Goal: Check status: Check status

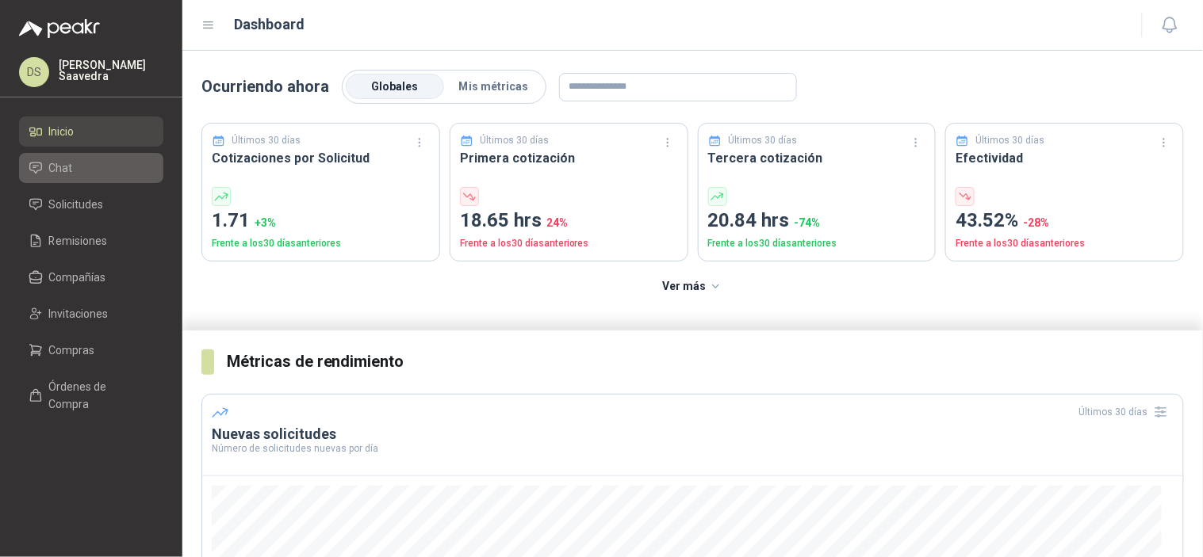
click at [109, 168] on li "Chat" at bounding box center [91, 167] width 125 height 17
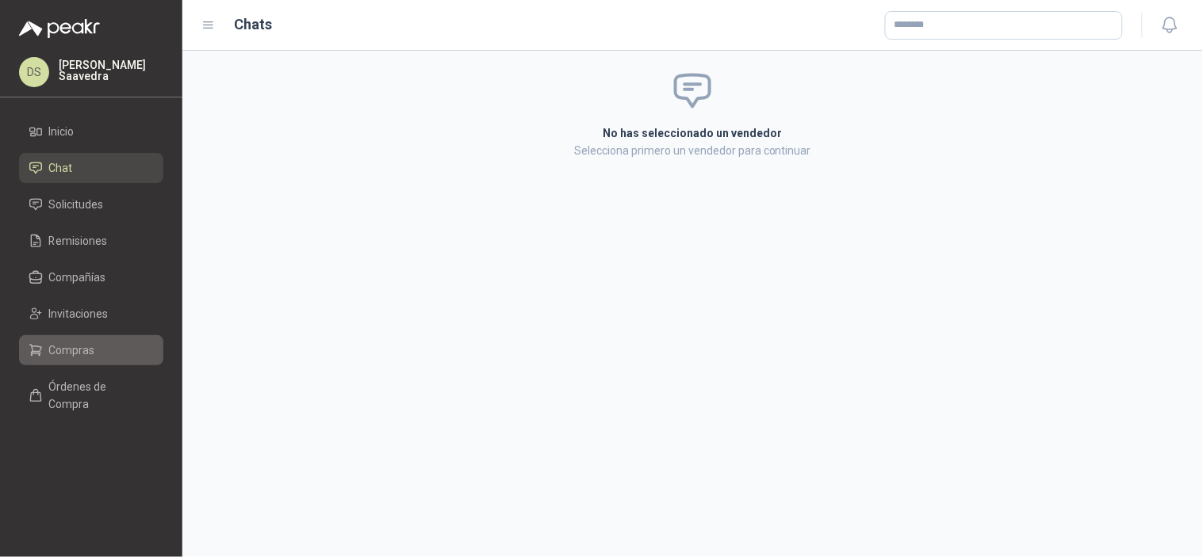
click at [79, 347] on span "Compras" at bounding box center [72, 350] width 46 height 17
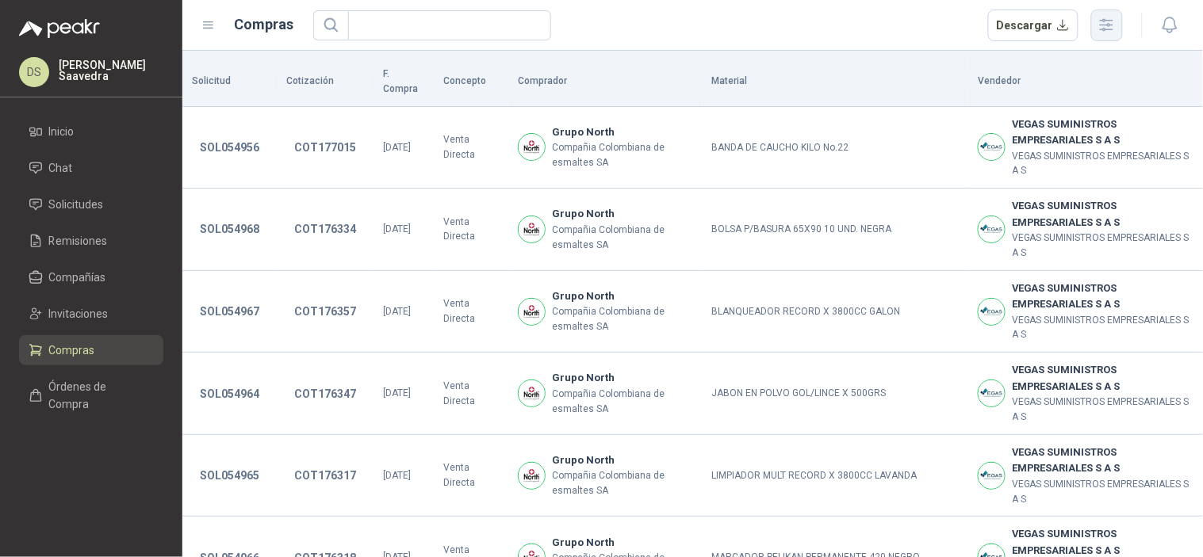
click at [1104, 26] on icon "button" at bounding box center [1106, 25] width 18 height 18
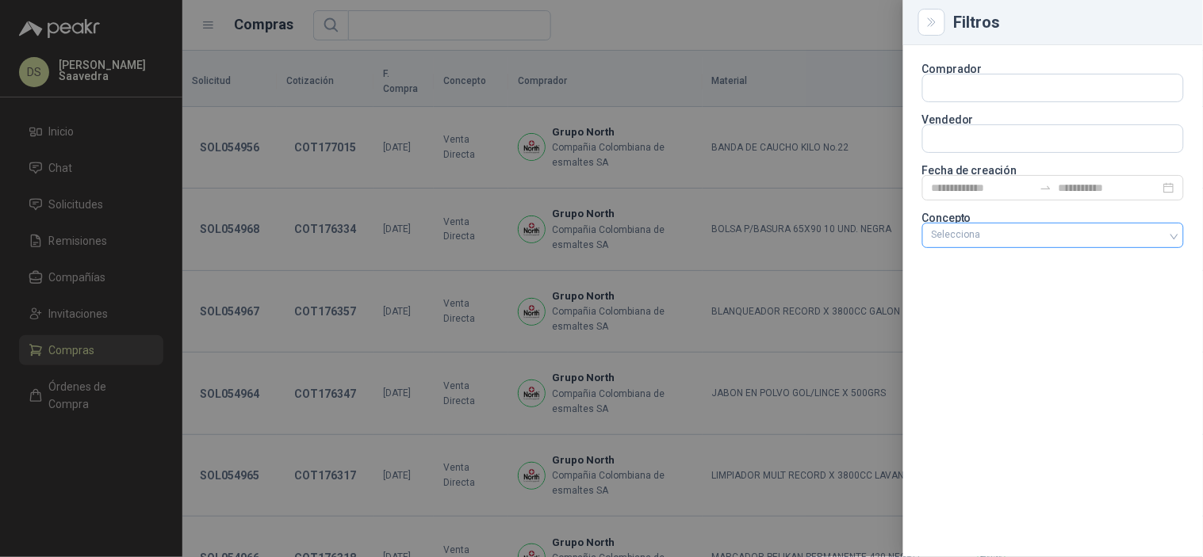
click at [1015, 228] on div "Selecciona" at bounding box center [1053, 235] width 262 height 25
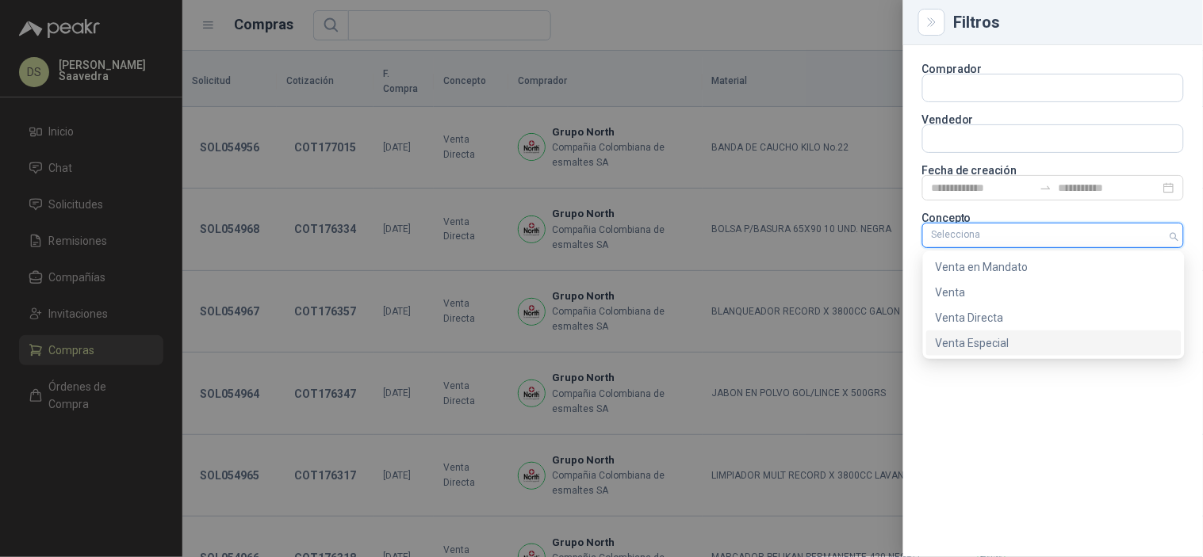
click at [984, 338] on div "Venta Especial" at bounding box center [1053, 343] width 236 height 17
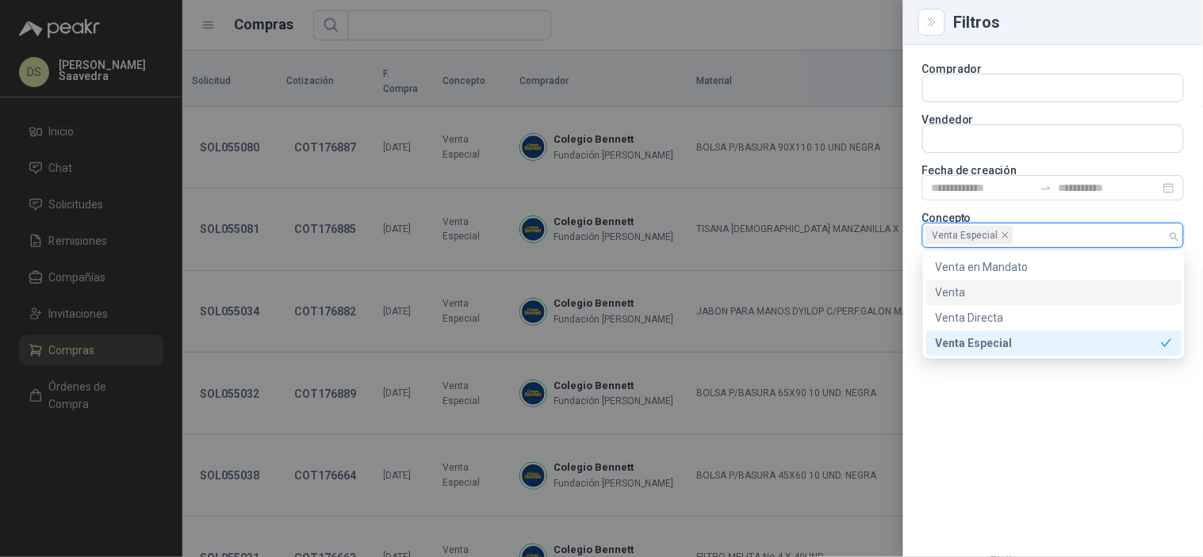
click at [1009, 170] on p "Fecha de creación" at bounding box center [1053, 171] width 262 height 10
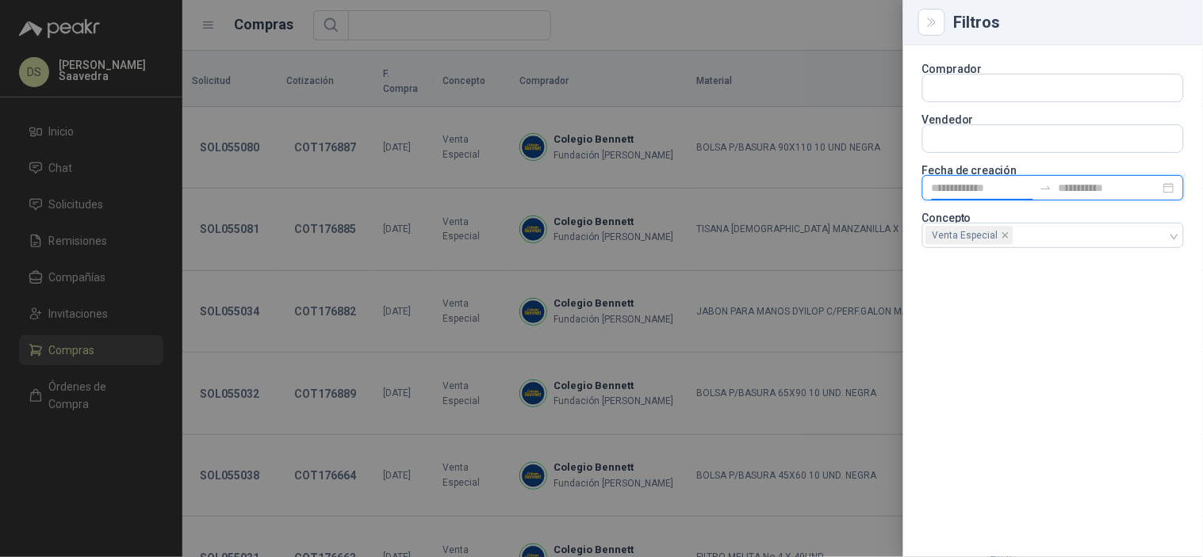
click at [1002, 192] on input at bounding box center [981, 187] width 101 height 17
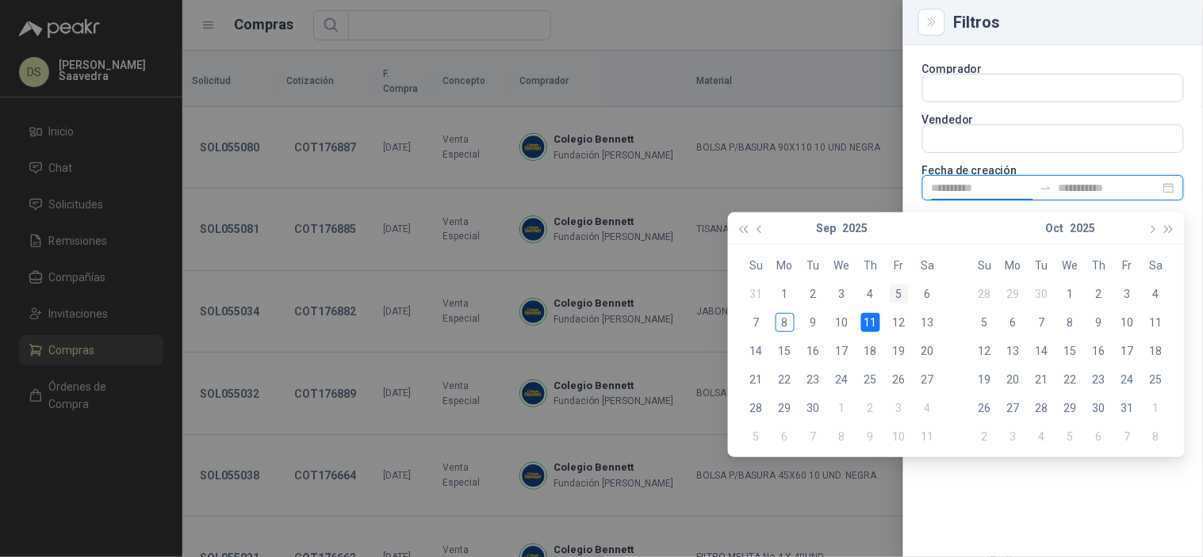
type input "**********"
click at [898, 297] on div "5" at bounding box center [898, 294] width 19 height 19
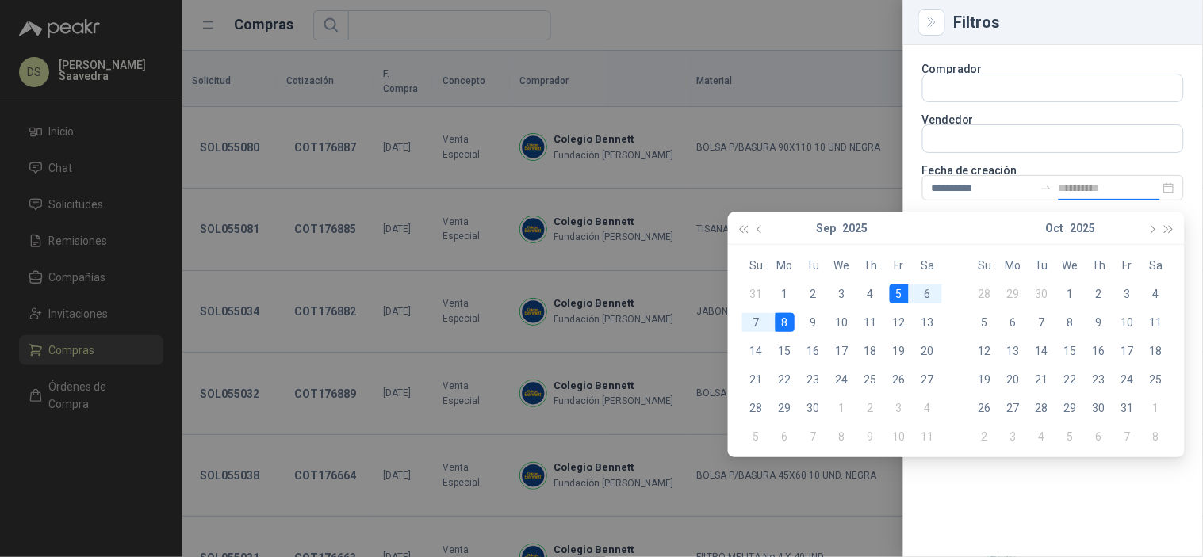
click at [785, 320] on div "8" at bounding box center [784, 322] width 19 height 19
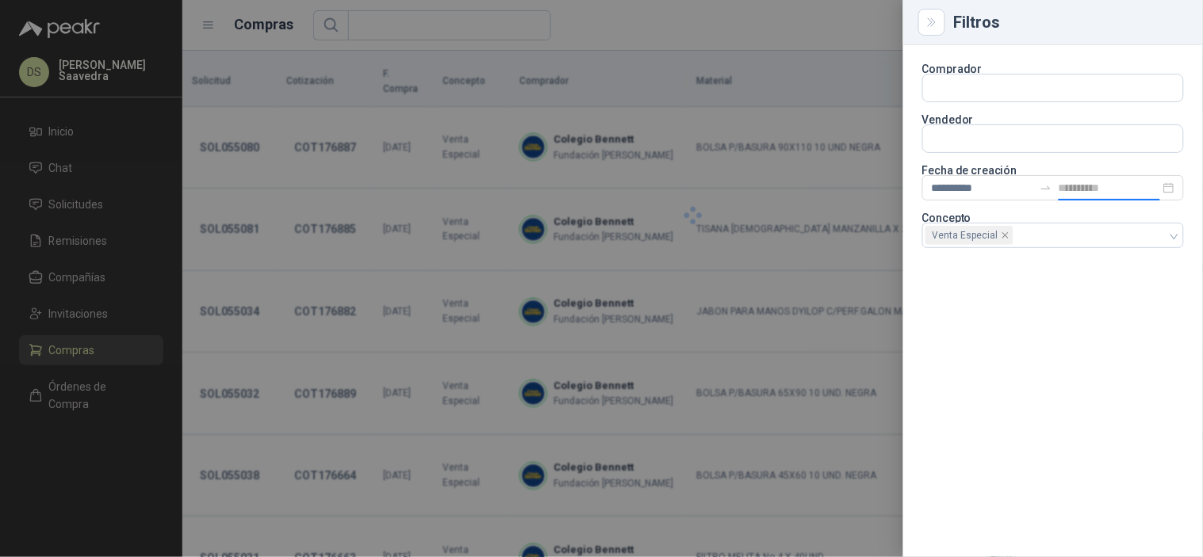
type input "**********"
click at [801, 57] on div at bounding box center [601, 278] width 1203 height 557
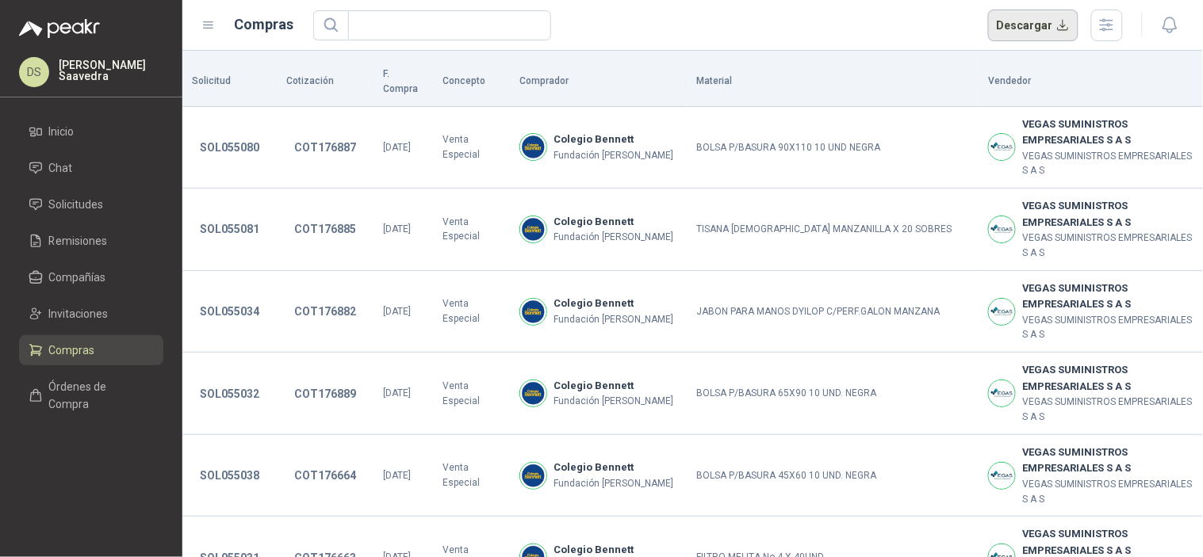
click at [1028, 25] on button "Descargar" at bounding box center [1033, 26] width 91 height 32
click at [770, 21] on div "Descargar" at bounding box center [718, 26] width 810 height 32
click at [1103, 29] on icon "button" at bounding box center [1106, 25] width 13 height 12
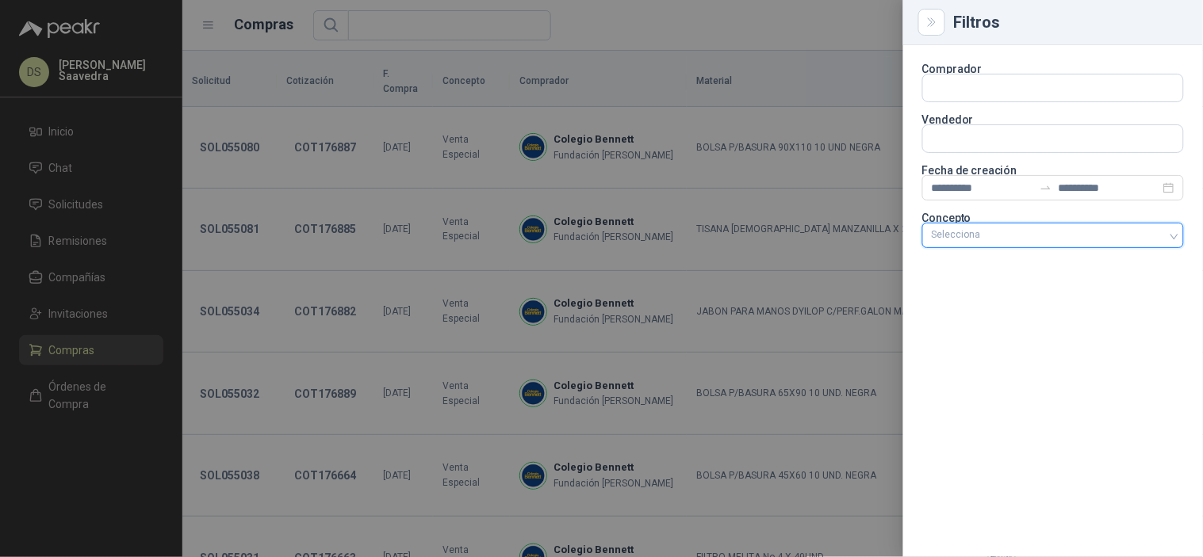
click at [1153, 231] on div at bounding box center [1044, 235] width 239 height 11
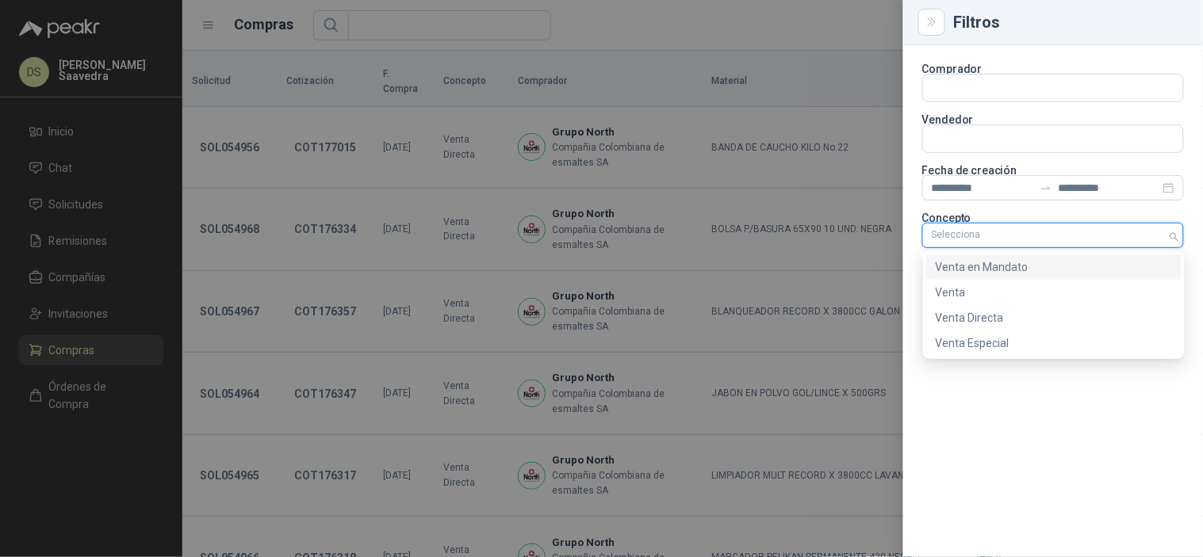
click at [1015, 273] on div "Venta en Mandato" at bounding box center [1053, 266] width 236 height 17
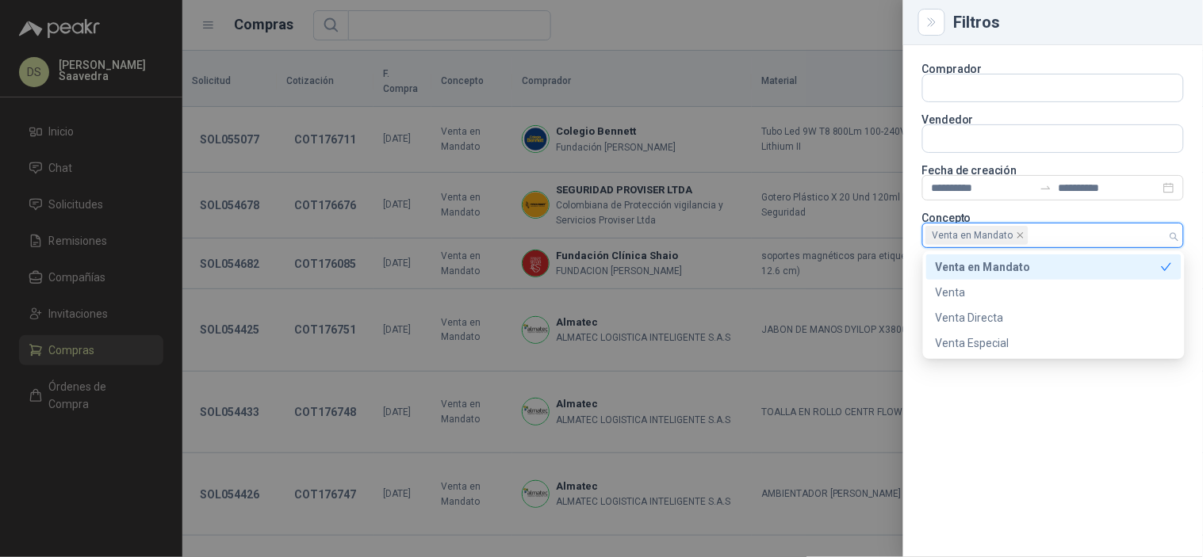
click at [777, 36] on div at bounding box center [601, 278] width 1203 height 557
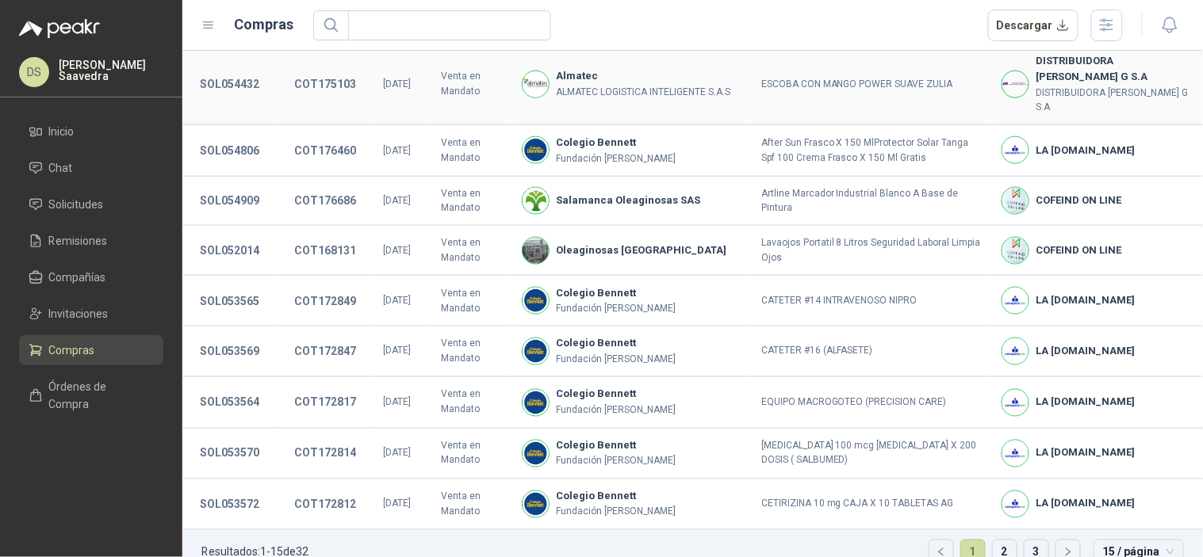
scroll to position [505, 0]
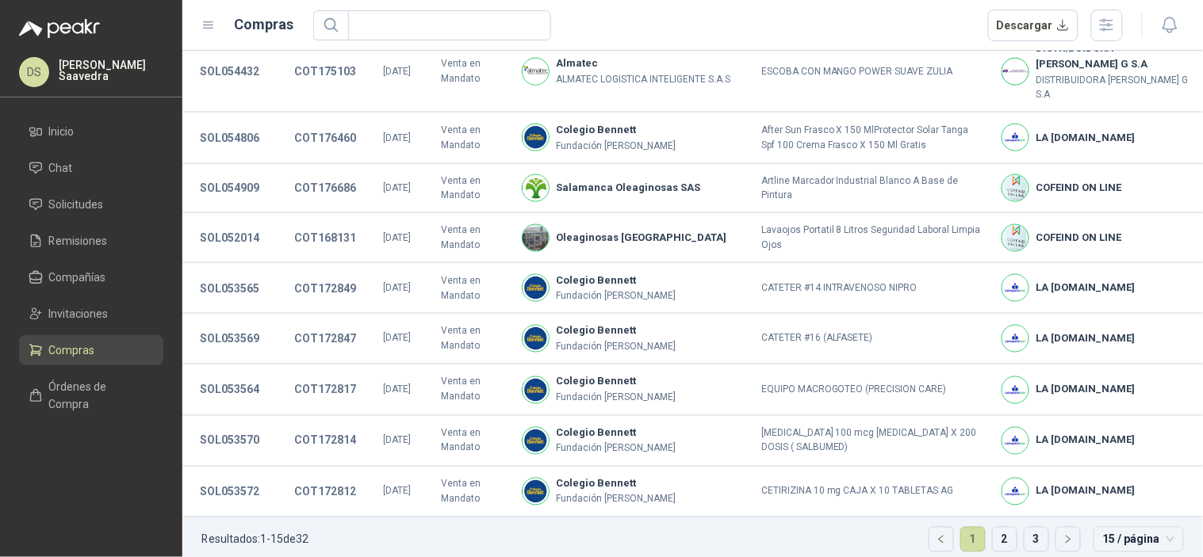
click at [1033, 2] on header "Compras Descargar" at bounding box center [692, 25] width 1020 height 51
click at [1027, 17] on button "Descargar" at bounding box center [1033, 26] width 91 height 32
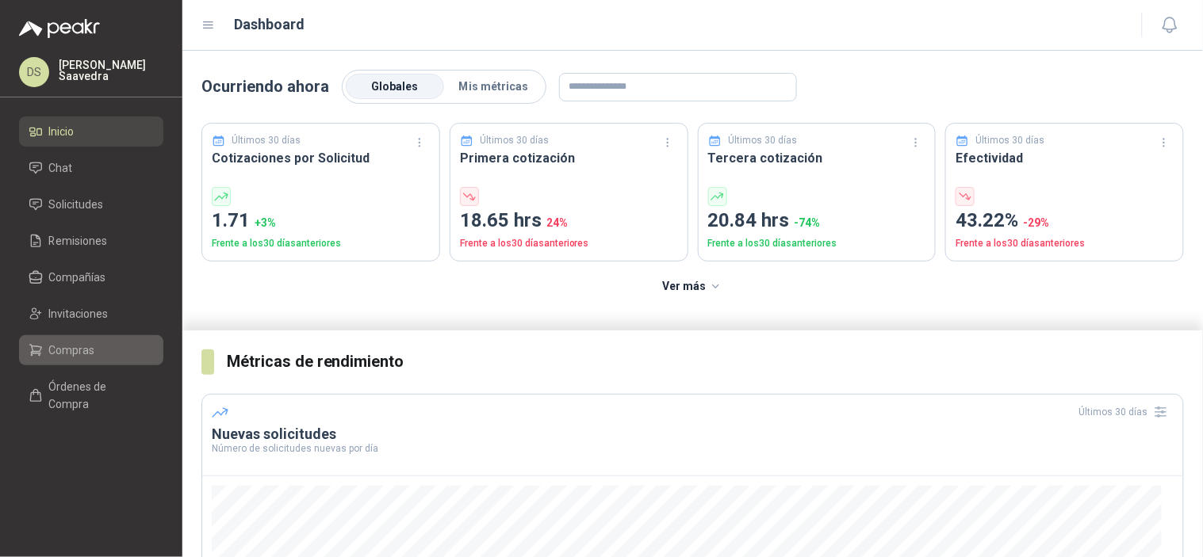
click at [81, 336] on link "Compras" at bounding box center [91, 350] width 144 height 30
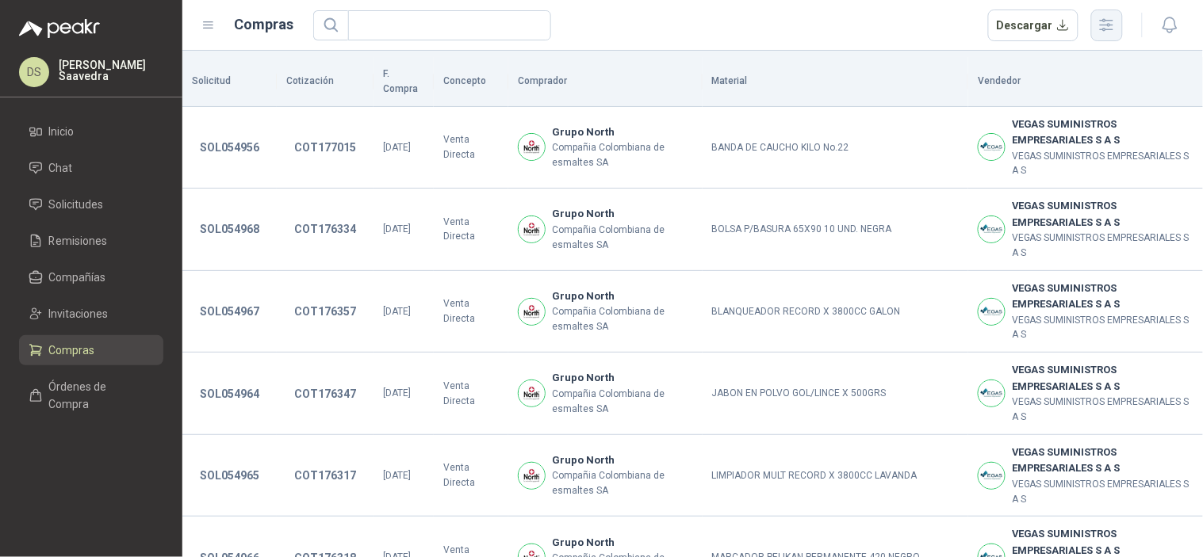
click at [1111, 21] on icon "button" at bounding box center [1106, 25] width 18 height 18
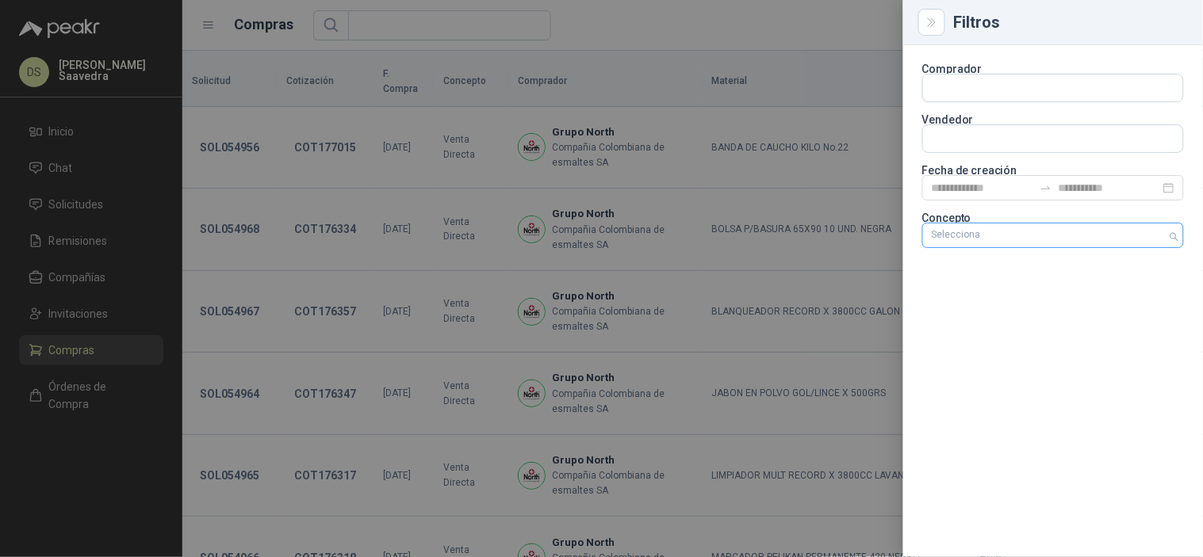
click at [1090, 223] on div "Selecciona" at bounding box center [1053, 235] width 262 height 25
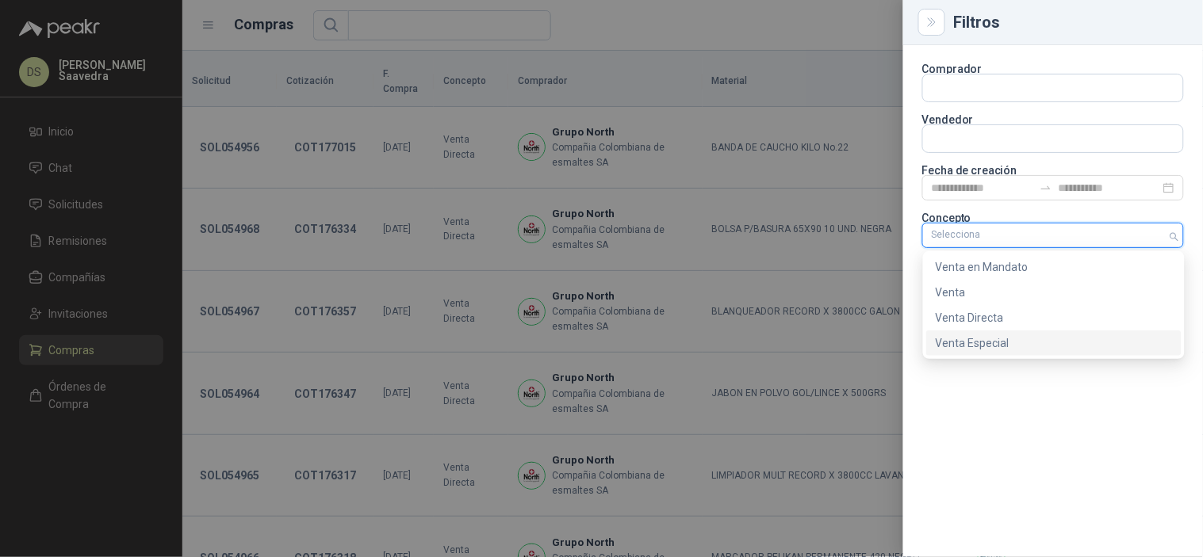
click at [1015, 342] on div "Venta Especial" at bounding box center [1053, 343] width 236 height 17
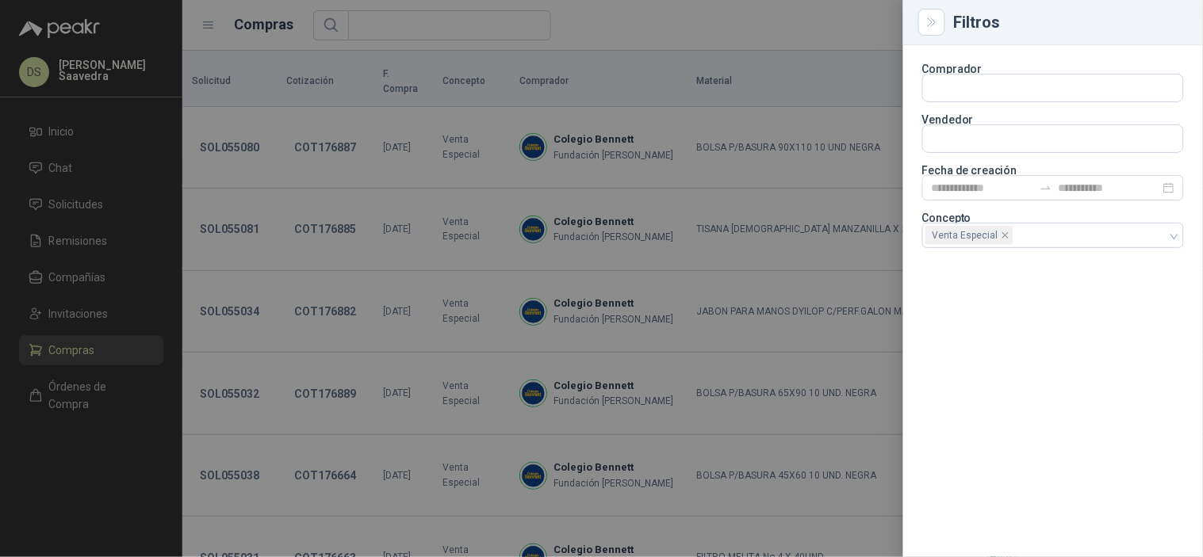
click at [748, 32] on div at bounding box center [601, 278] width 1203 height 557
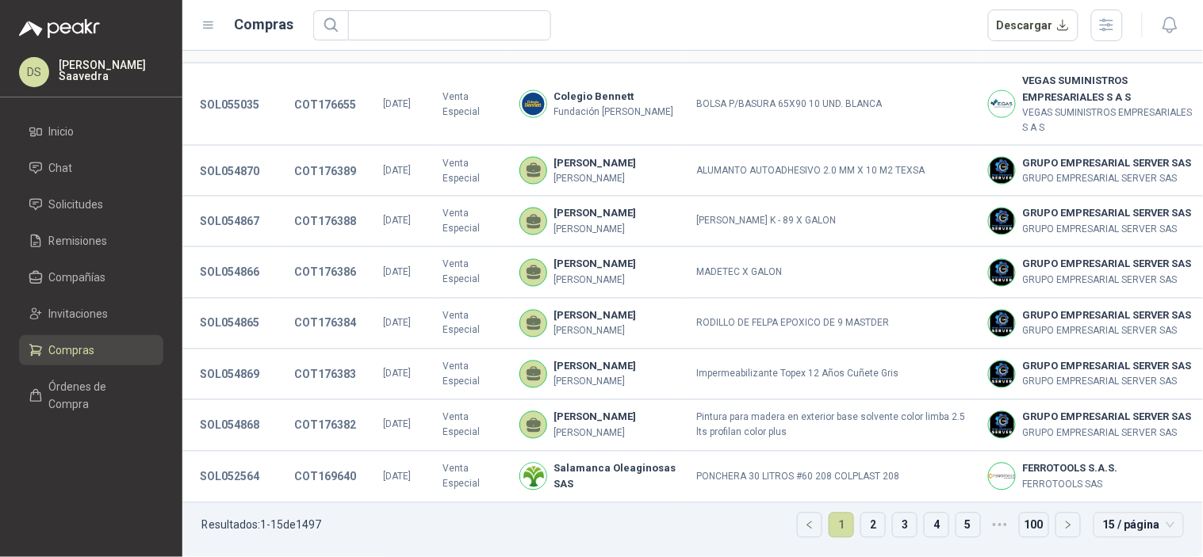
scroll to position [438, 0]
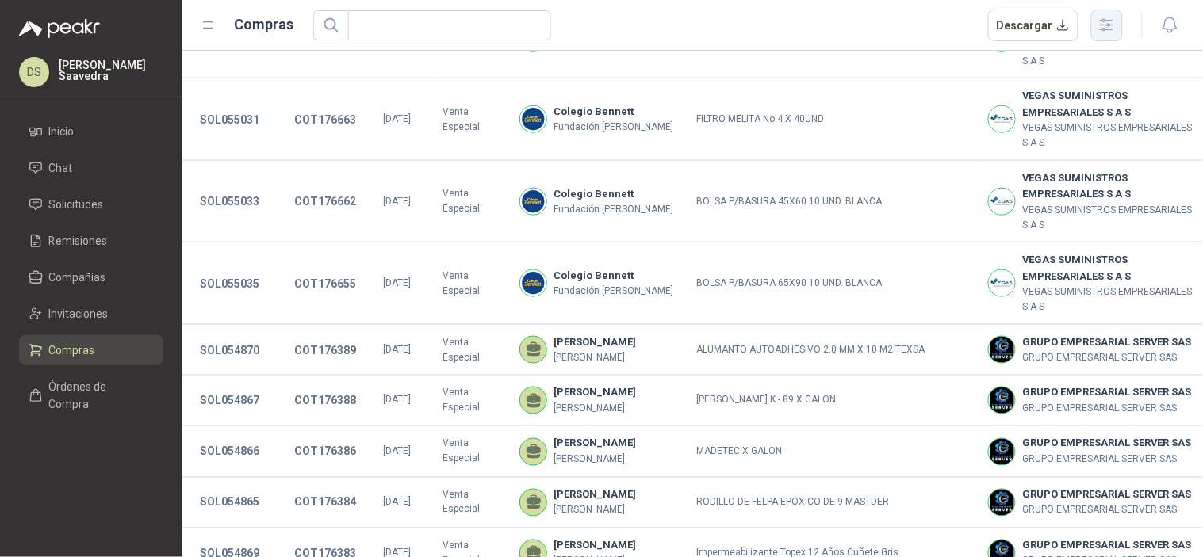
click at [1104, 21] on icon "button" at bounding box center [1106, 25] width 18 height 18
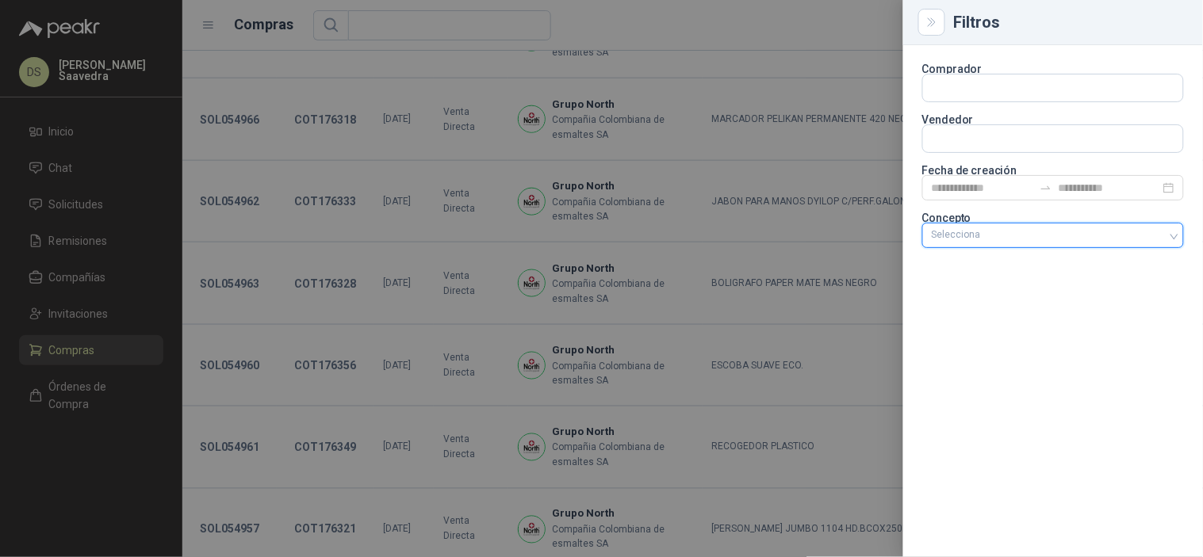
click at [1146, 239] on div at bounding box center [1044, 235] width 239 height 11
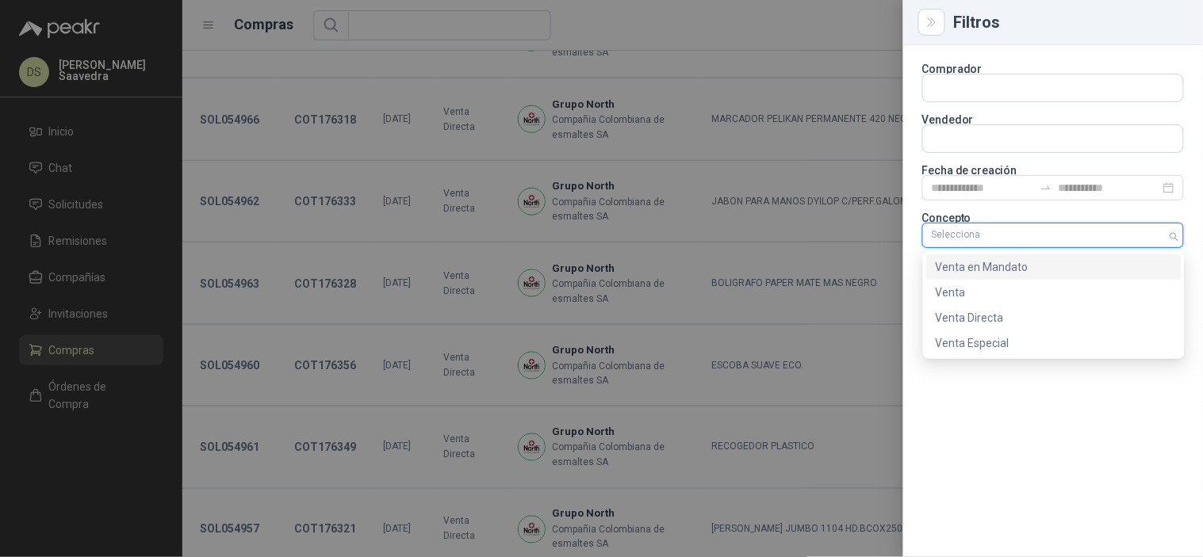
click at [1011, 266] on div "Venta en Mandato" at bounding box center [1053, 266] width 236 height 17
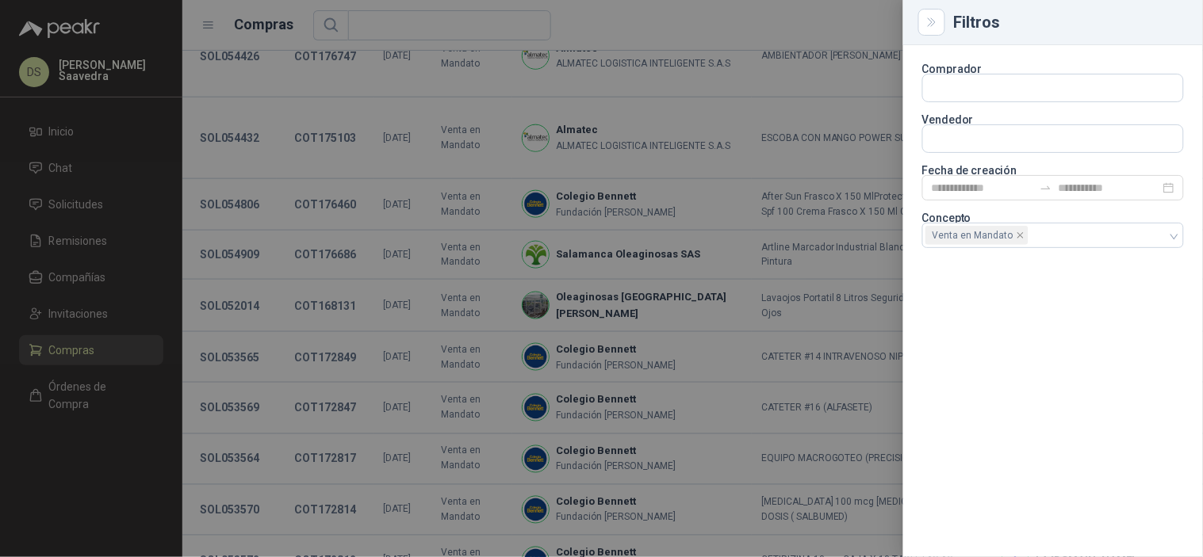
click at [787, 36] on div at bounding box center [601, 278] width 1203 height 557
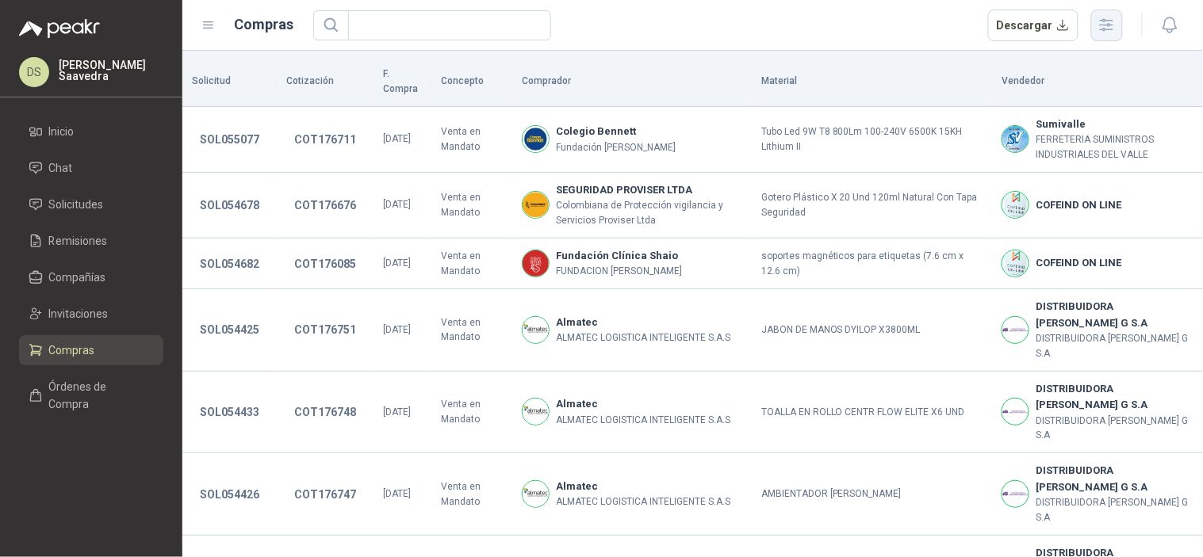
click at [1112, 16] on icon "button" at bounding box center [1106, 25] width 18 height 18
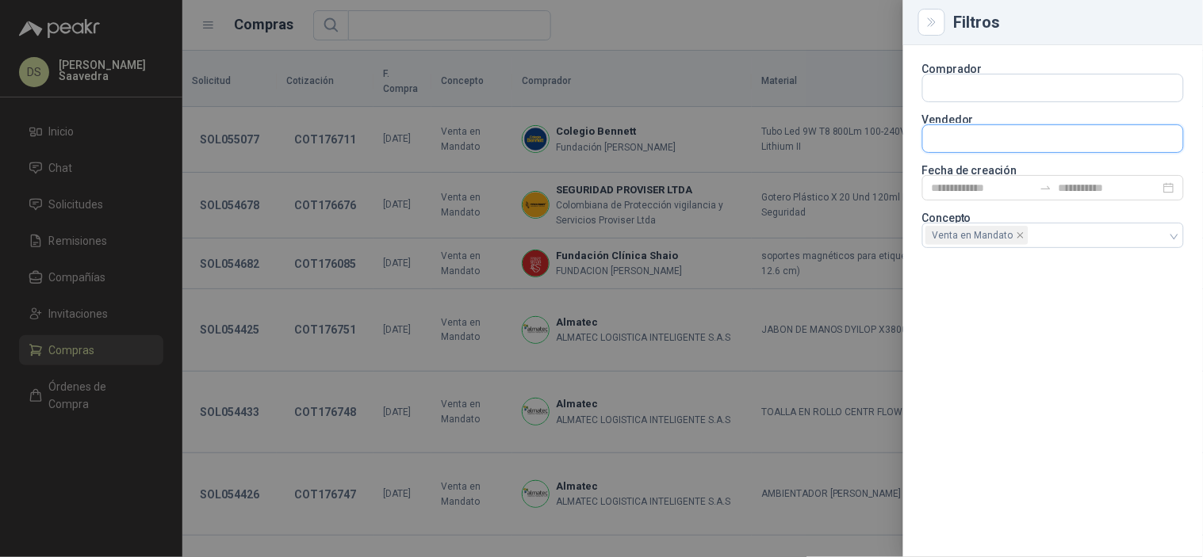
click at [1034, 138] on input "text" at bounding box center [1053, 138] width 260 height 27
type input "*"
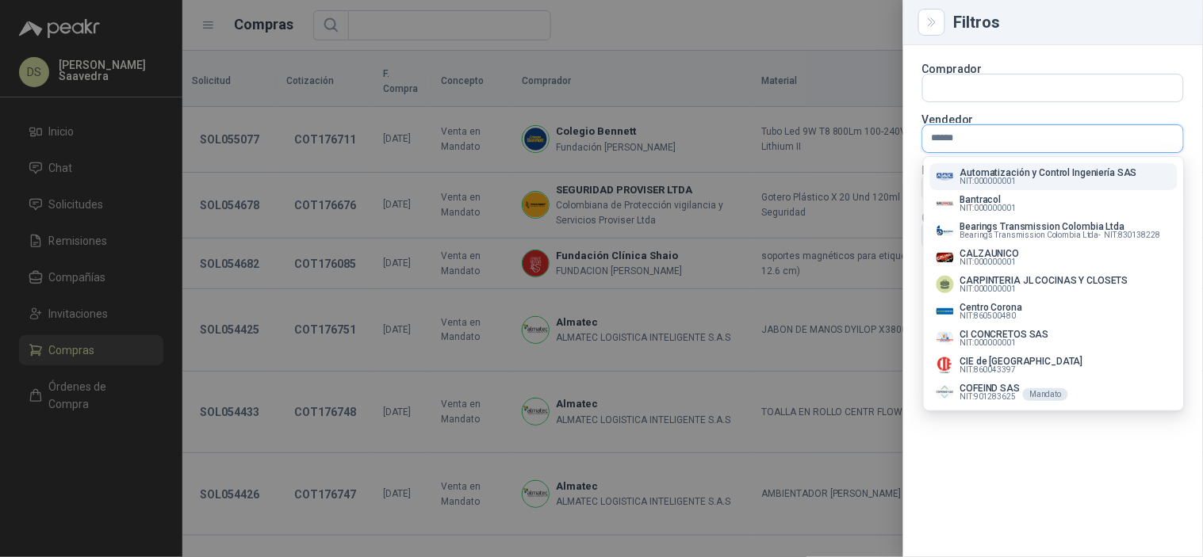
type input "*******"
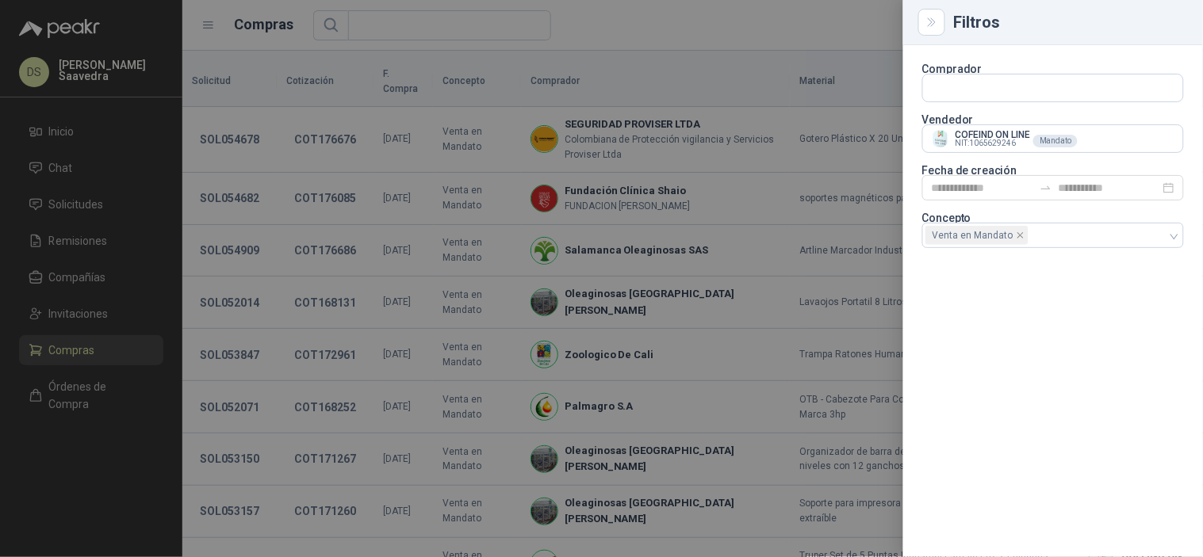
click at [739, 9] on div at bounding box center [601, 278] width 1203 height 557
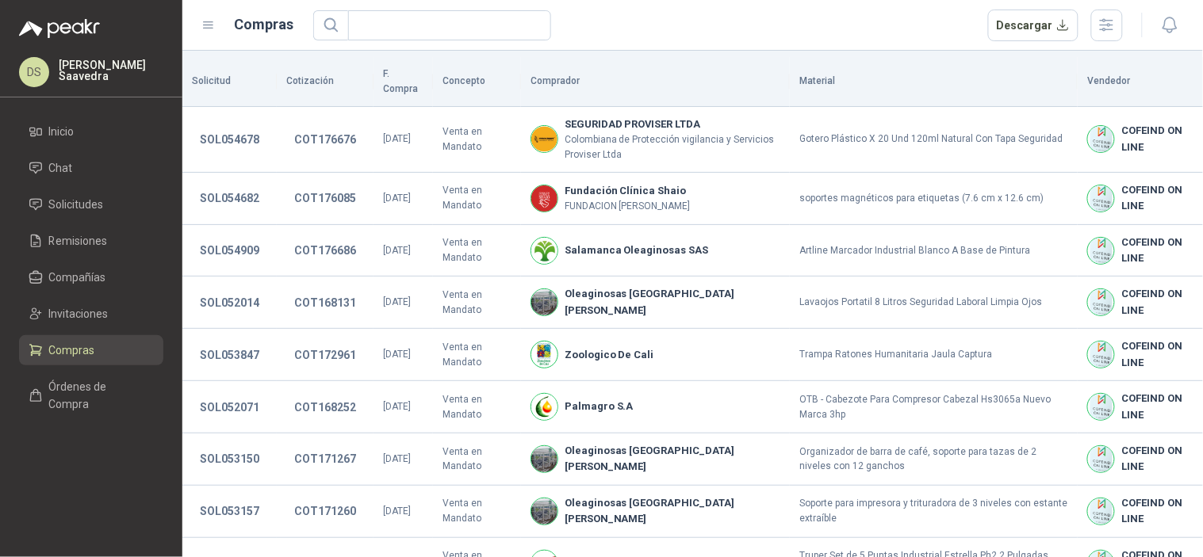
click at [1092, 2] on header "Compras Descargar" at bounding box center [692, 25] width 1020 height 51
click at [1100, 21] on icon "button" at bounding box center [1106, 25] width 18 height 18
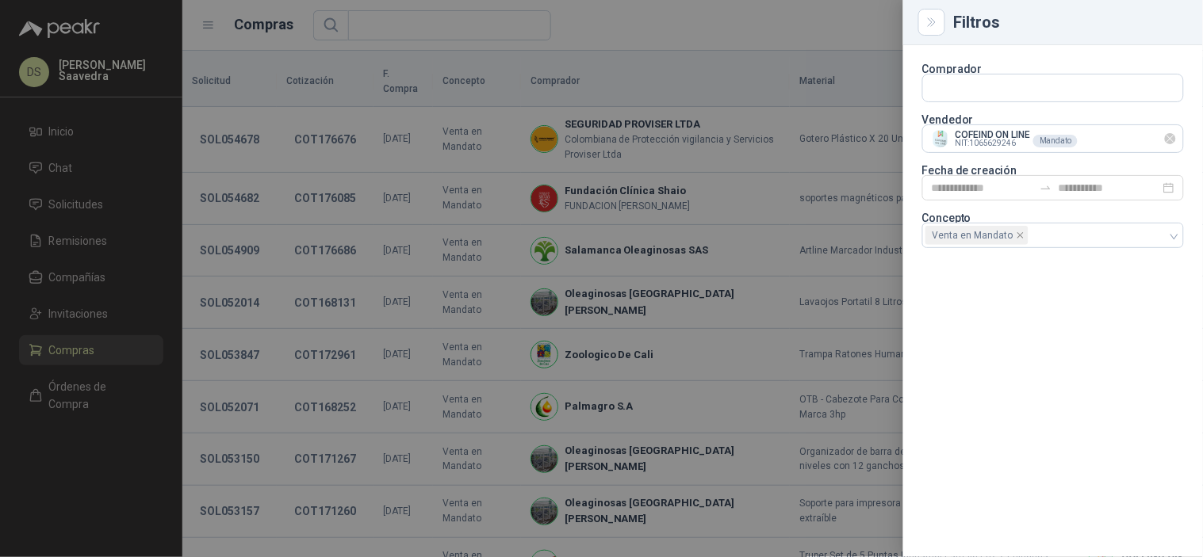
click at [1168, 140] on icon "Limpiar" at bounding box center [1170, 138] width 13 height 13
click at [1122, 143] on input "text" at bounding box center [1053, 138] width 260 height 27
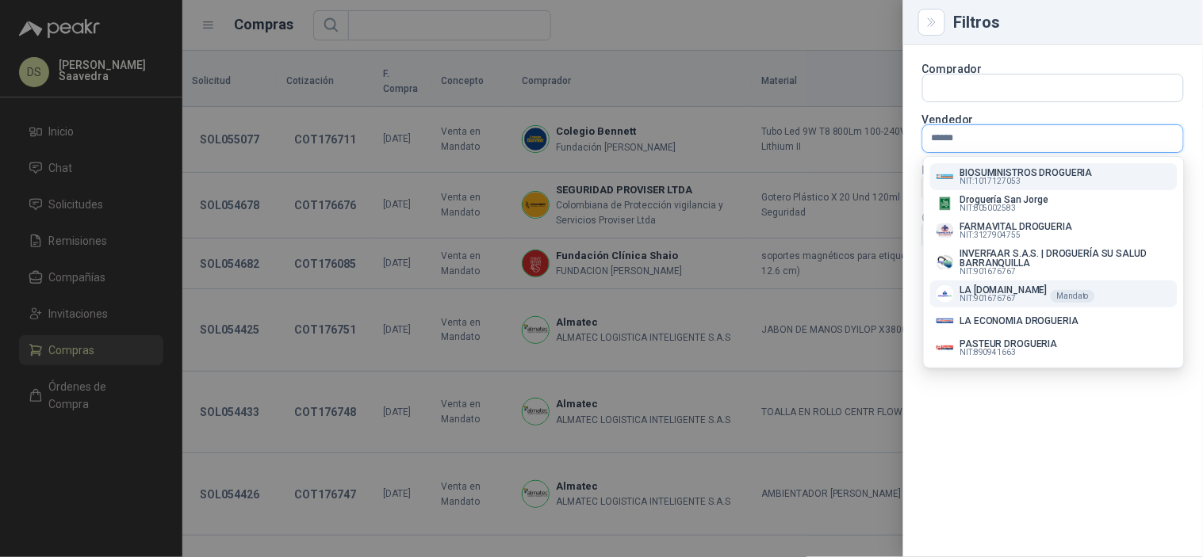
type input "******"
click at [1031, 289] on p "LA [DOMAIN_NAME]" at bounding box center [1003, 290] width 87 height 10
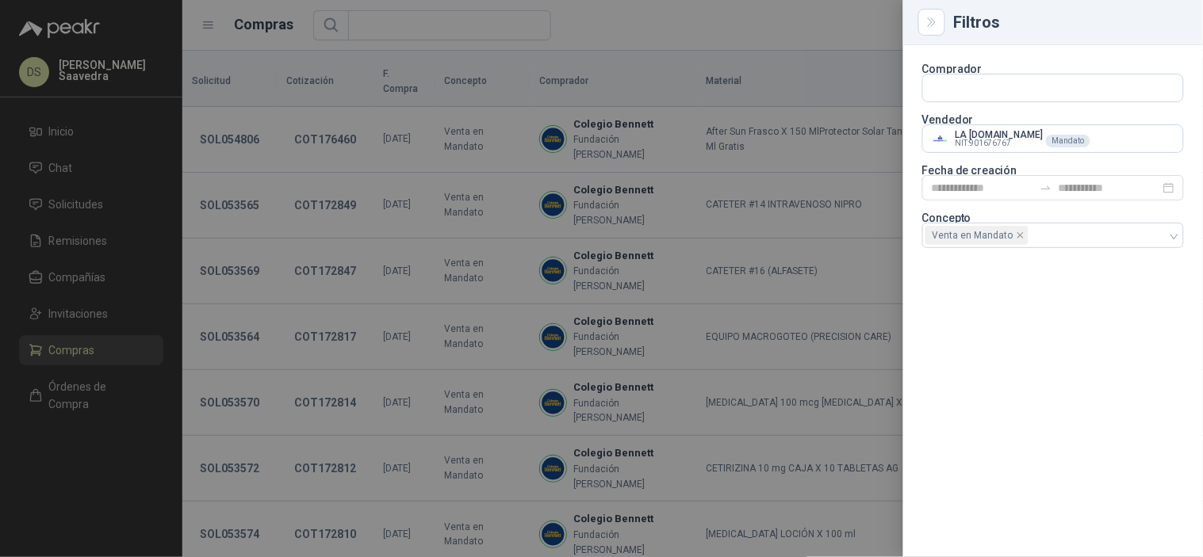
click at [790, 29] on div at bounding box center [601, 278] width 1203 height 557
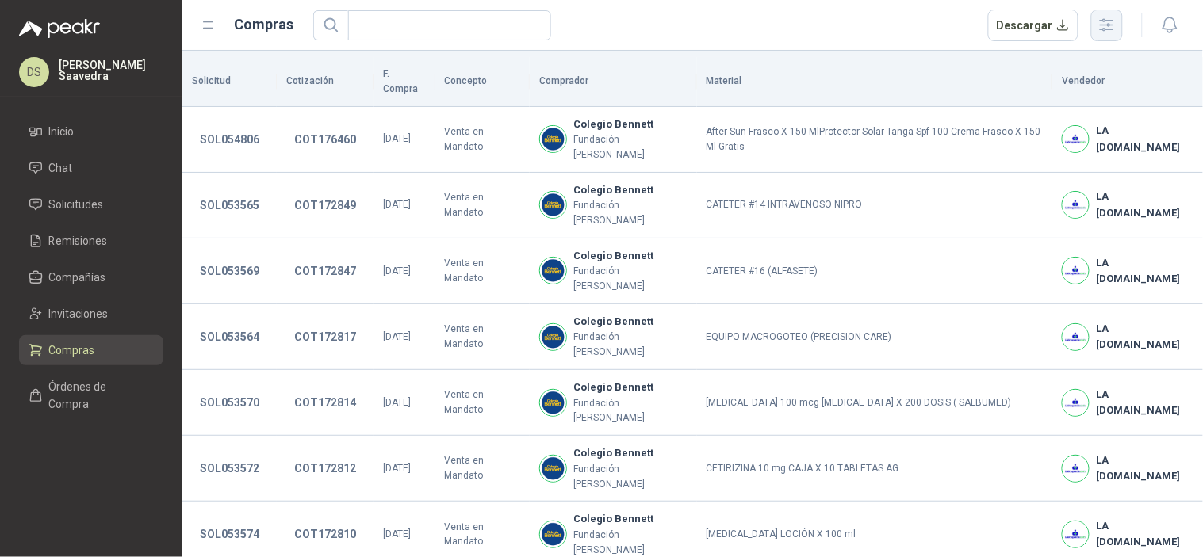
click at [1102, 19] on icon "button" at bounding box center [1106, 25] width 18 height 18
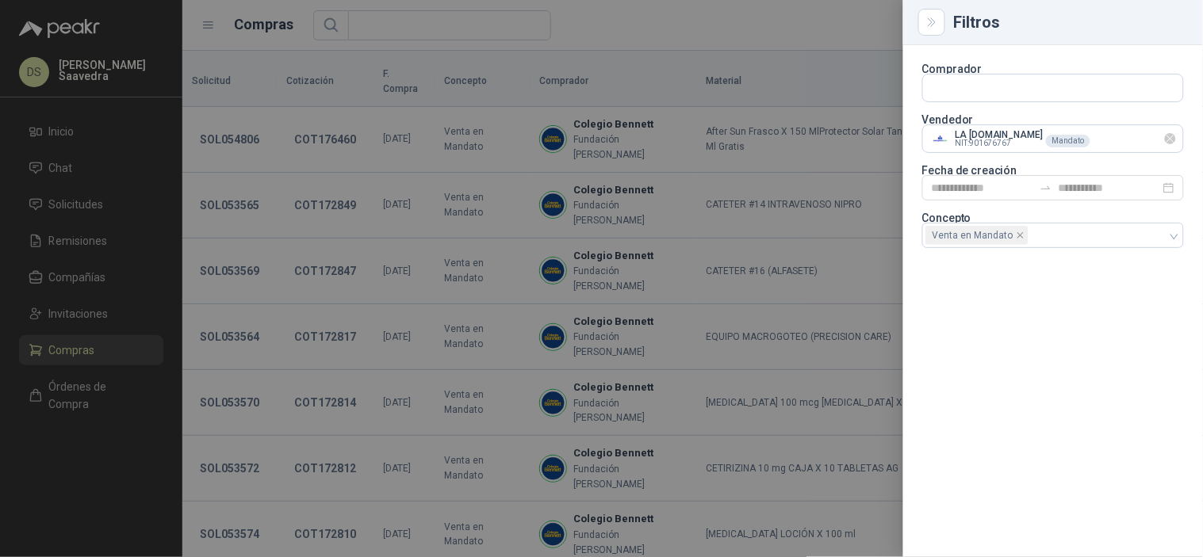
click at [1172, 138] on icon "Limpiar" at bounding box center [1170, 138] width 13 height 13
click at [1120, 147] on input "text" at bounding box center [1053, 138] width 260 height 27
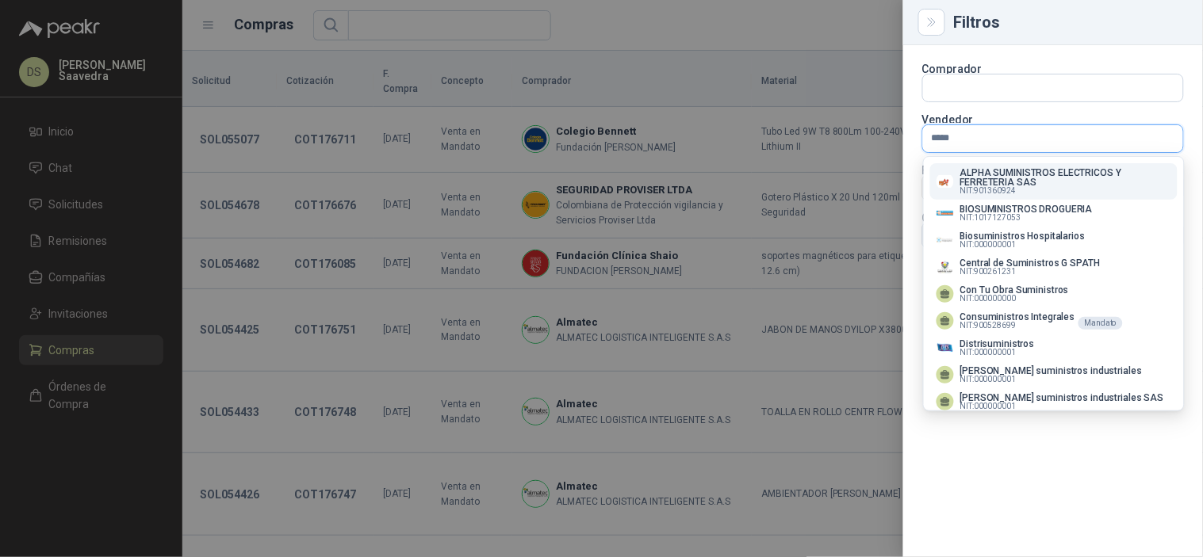
type input "******"
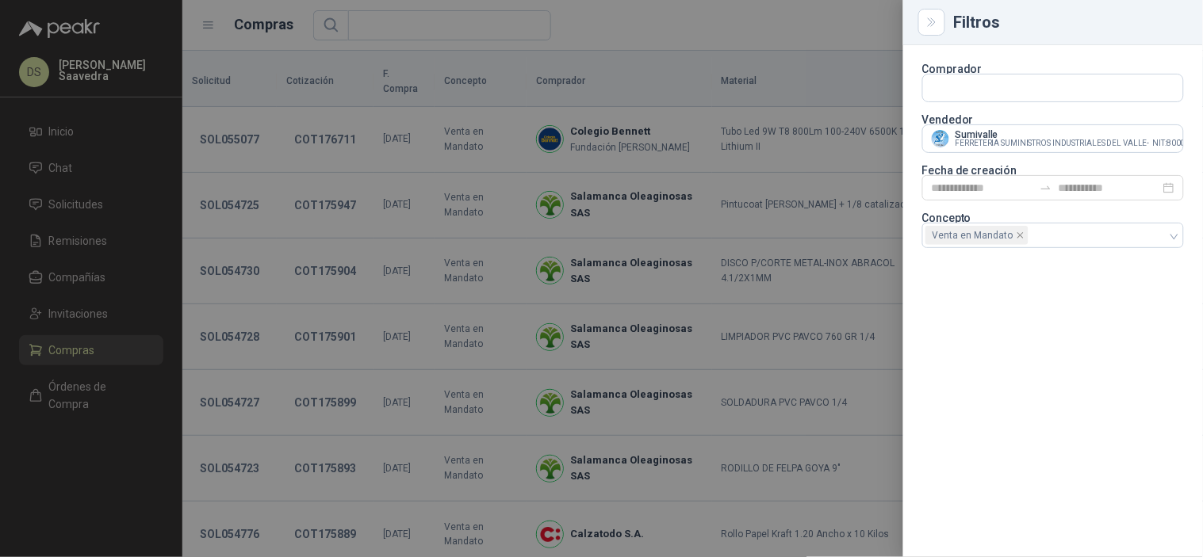
click at [666, 24] on div at bounding box center [601, 278] width 1203 height 557
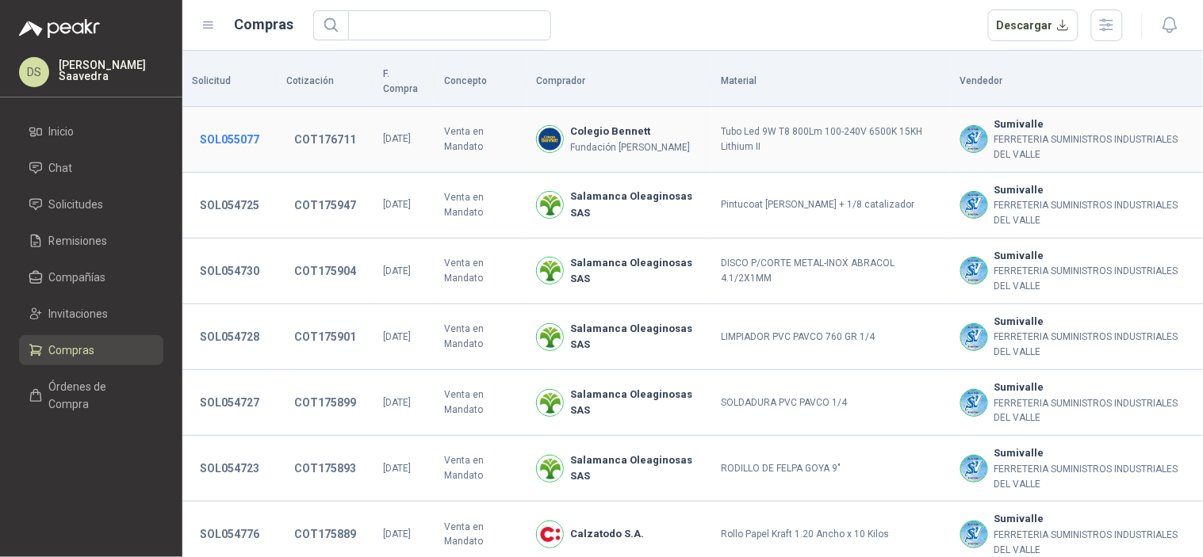
click at [219, 125] on button "SOL055077" at bounding box center [229, 139] width 75 height 29
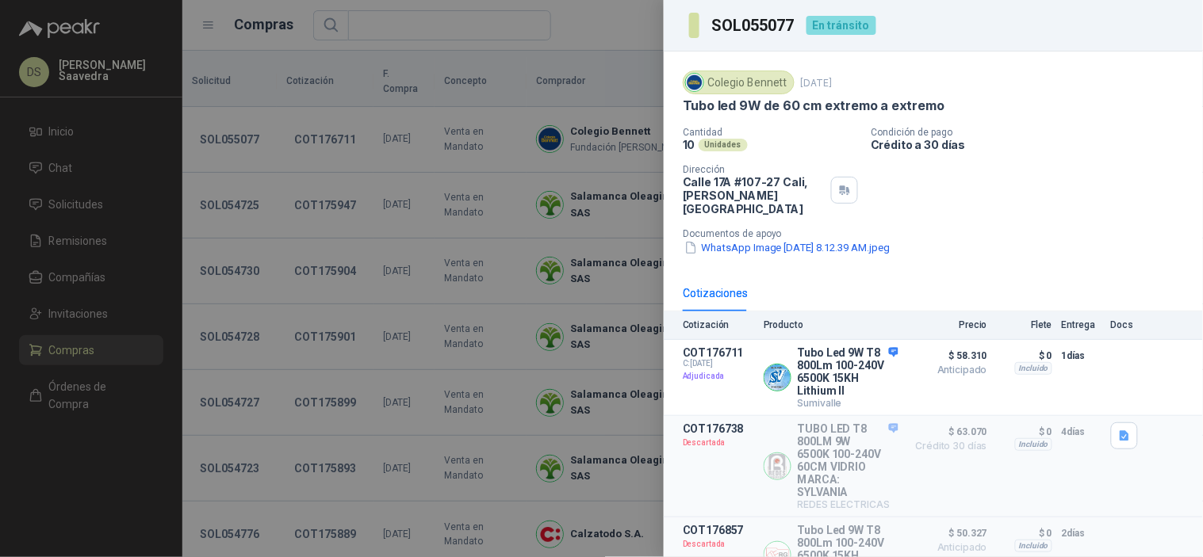
click at [777, 18] on h3 "SOL055077" at bounding box center [754, 25] width 85 height 16
copy h3 "SOL055077"
click at [98, 247] on div at bounding box center [601, 278] width 1203 height 557
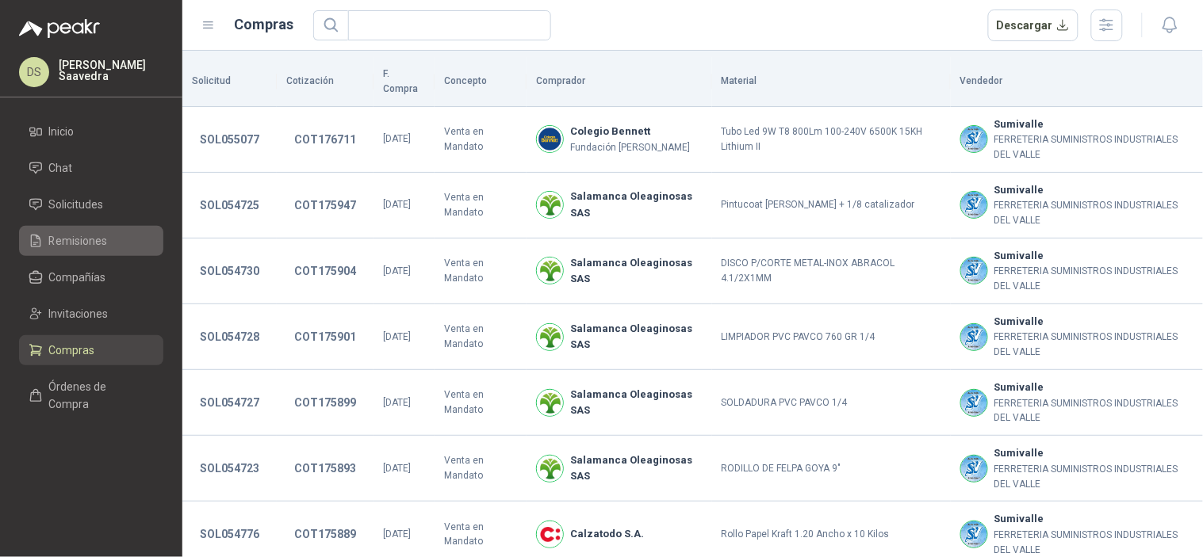
click at [98, 243] on span "Remisiones" at bounding box center [78, 240] width 59 height 17
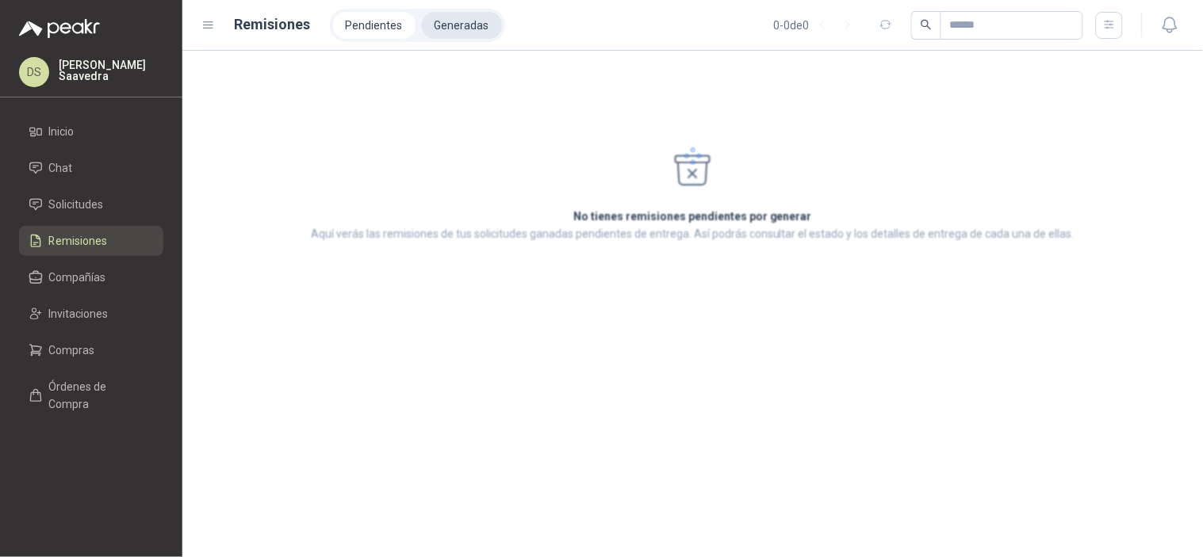
click at [445, 28] on li "Generadas" at bounding box center [462, 25] width 80 height 27
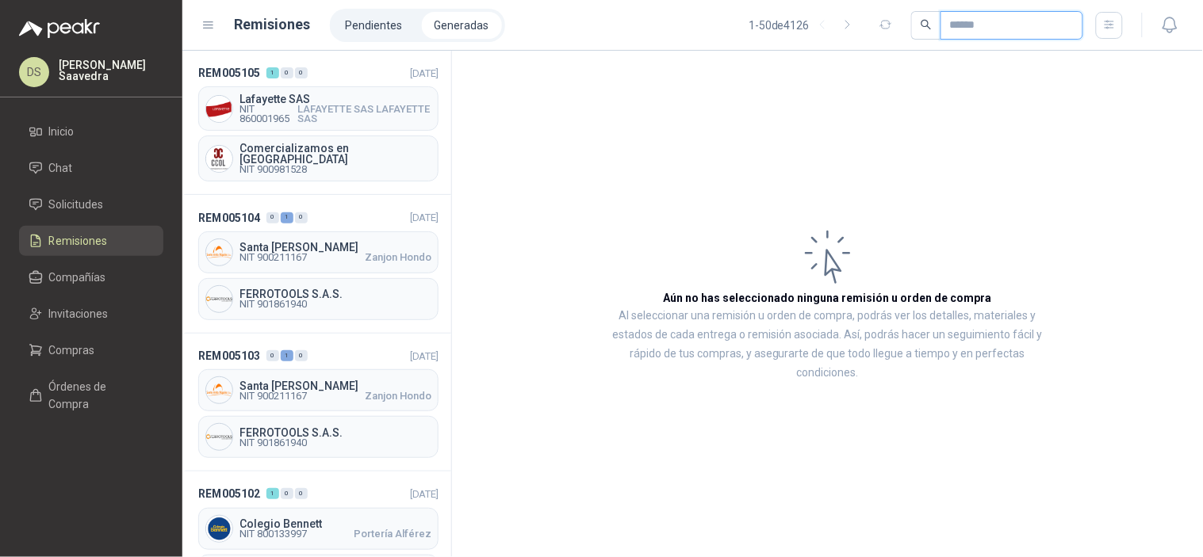
click at [1011, 24] on input "text" at bounding box center [1005, 25] width 111 height 27
paste input "*********"
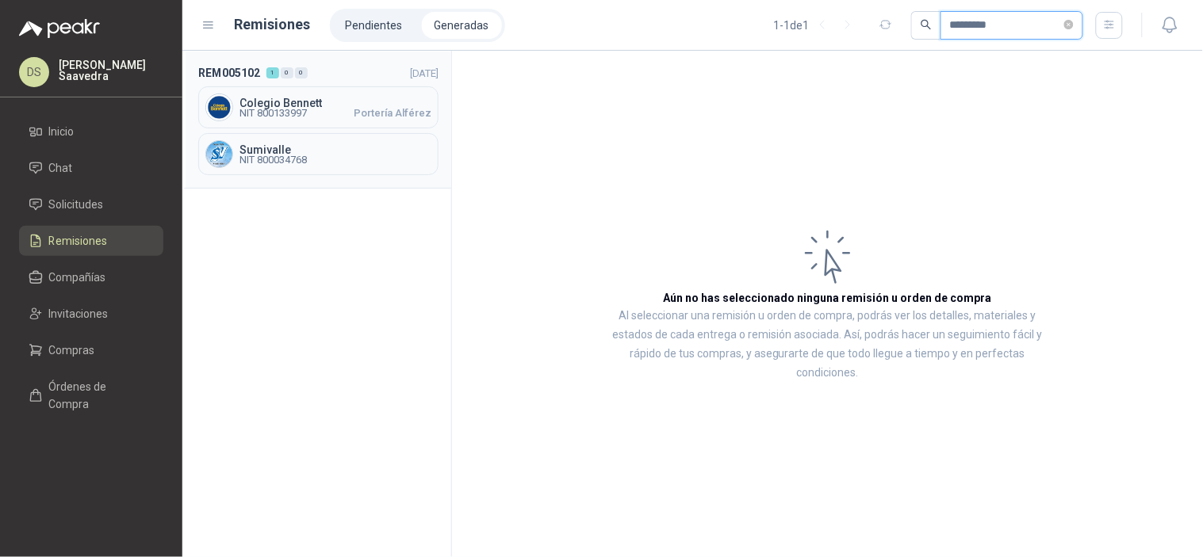
type input "*********"
click at [368, 125] on div "Colegio Bennett NIT 800133997 Portería Alférez" at bounding box center [318, 107] width 240 height 42
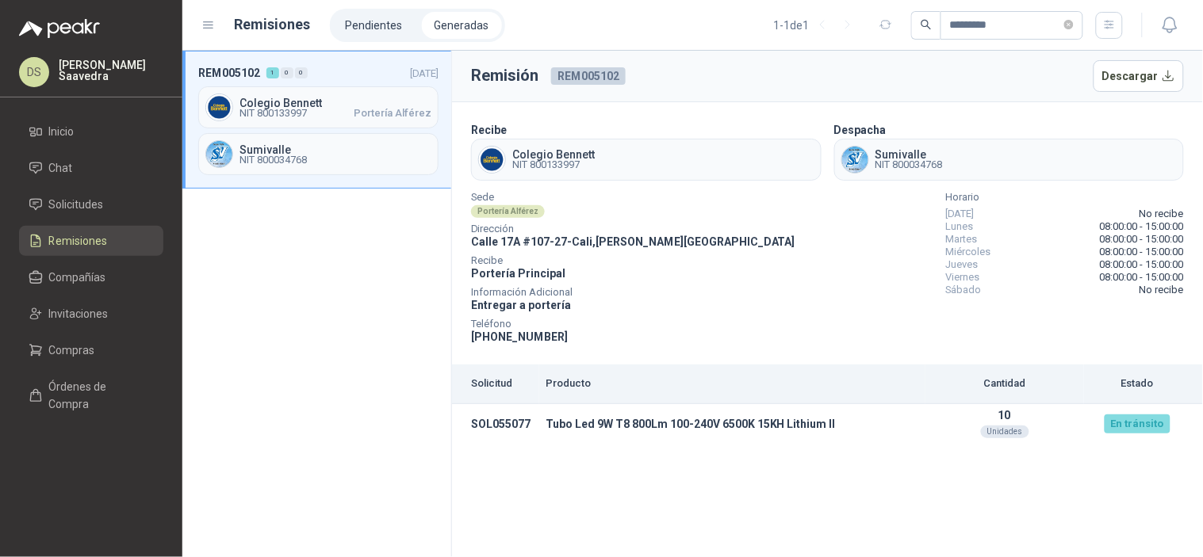
click at [597, 82] on span "REM005102" at bounding box center [588, 75] width 75 height 17
click at [597, 70] on span "REM005102" at bounding box center [588, 75] width 75 height 17
